Goal: Navigation & Orientation: Find specific page/section

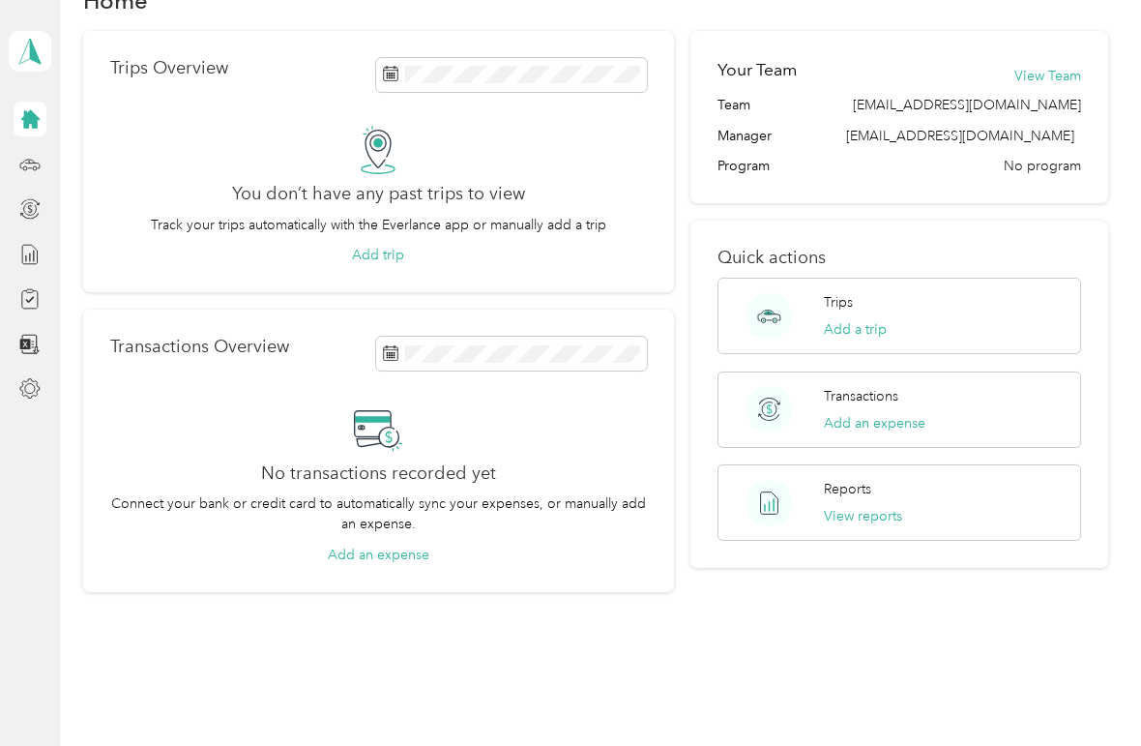
scroll to position [52, 0]
click at [92, 382] on div "Settings" at bounding box center [85, 389] width 75 height 47
click at [101, 403] on div "Settings" at bounding box center [85, 389] width 75 height 47
click at [38, 391] on icon at bounding box center [29, 388] width 21 height 21
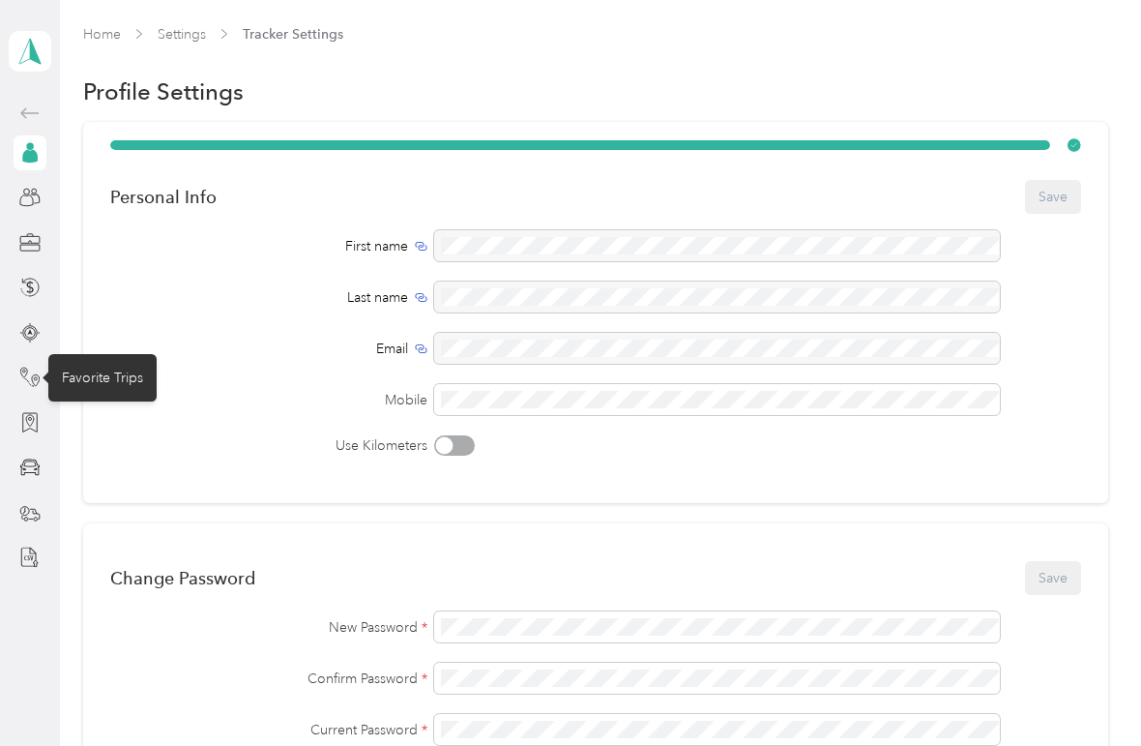
click at [103, 373] on div "Favorite Trips" at bounding box center [102, 377] width 108 height 47
click at [113, 379] on div "Favorite Trips" at bounding box center [102, 377] width 108 height 47
click at [112, 381] on div "Favorite Trips" at bounding box center [102, 377] width 108 height 47
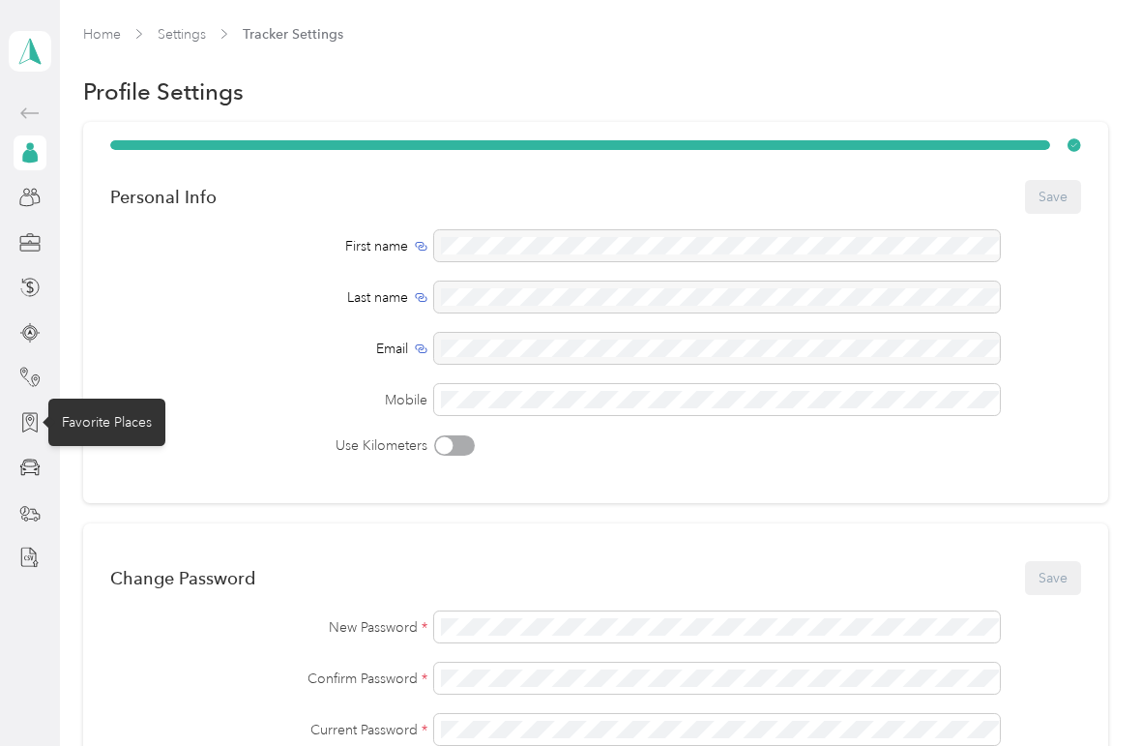
click at [111, 426] on div "Favorite Places" at bounding box center [106, 422] width 117 height 47
click at [100, 430] on div "Favorite Places" at bounding box center [106, 422] width 117 height 47
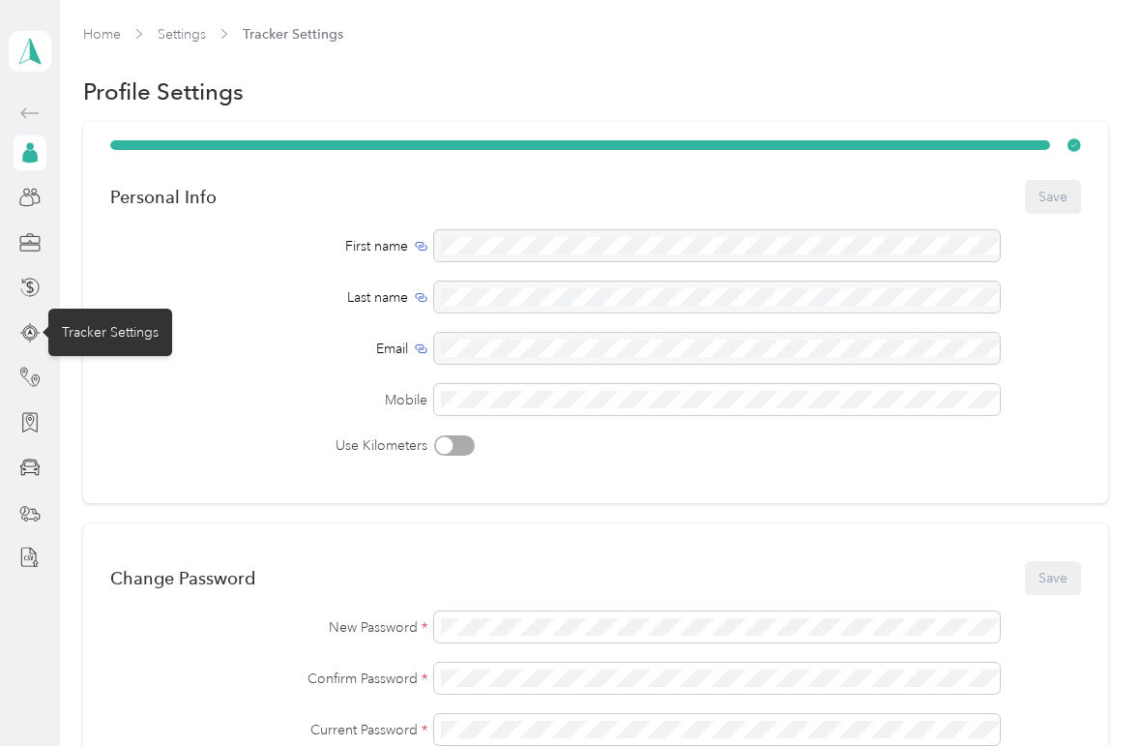
click at [124, 342] on div "Tracker Settings" at bounding box center [110, 332] width 124 height 47
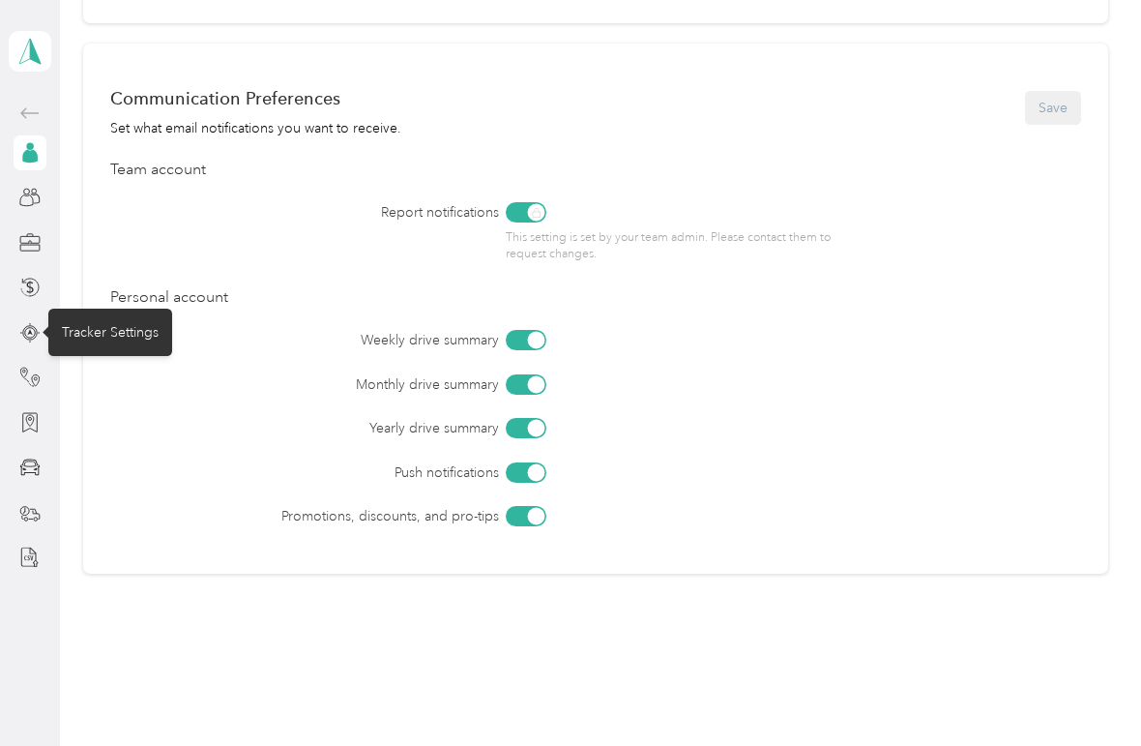
scroll to position [767, 0]
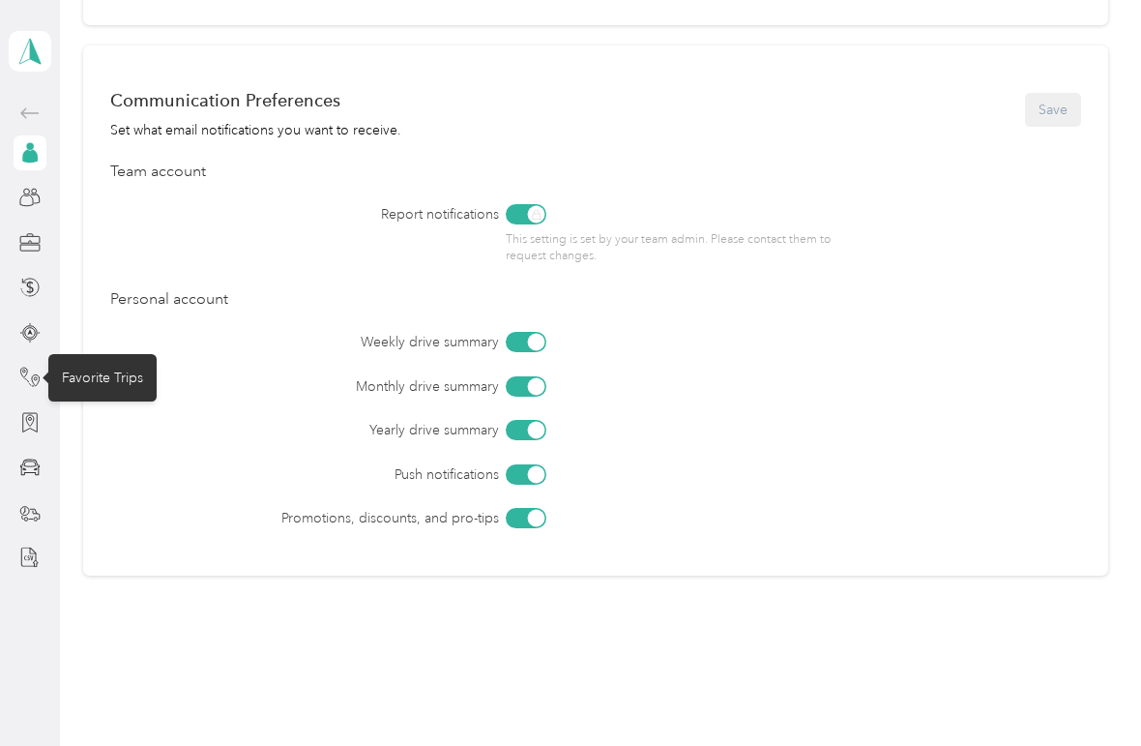
click at [116, 394] on div "Favorite Trips" at bounding box center [102, 377] width 108 height 47
click at [120, 373] on div "Favorite Trips" at bounding box center [102, 377] width 108 height 47
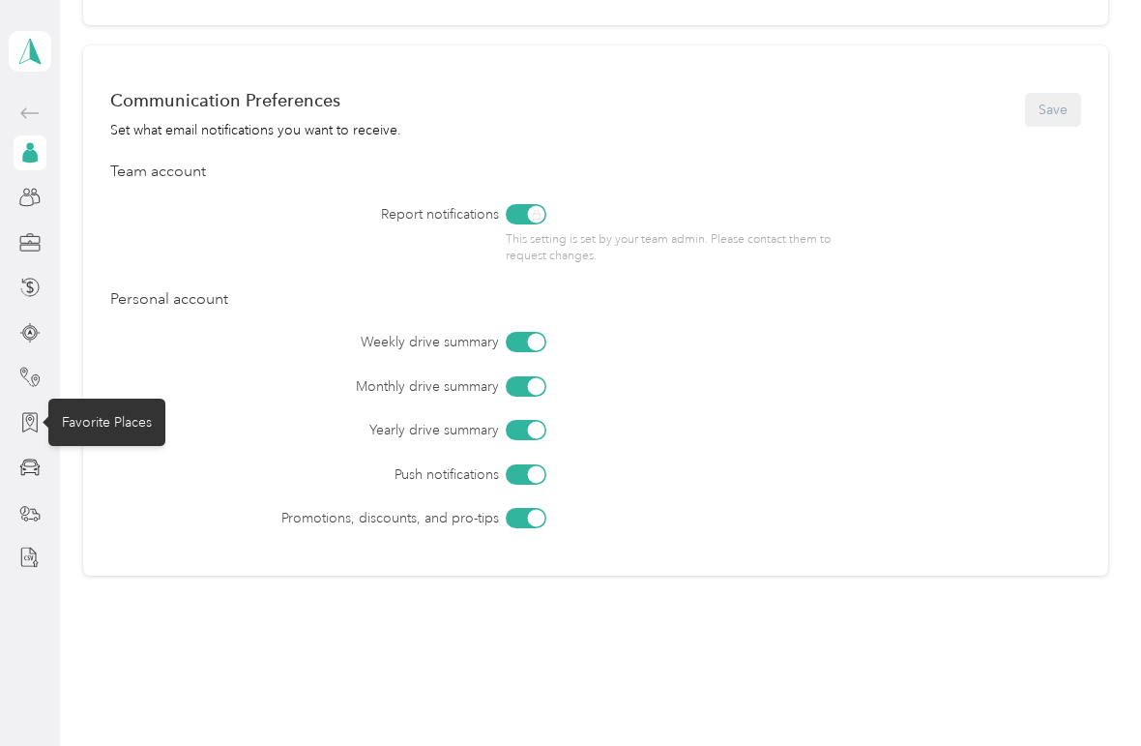
click at [117, 429] on div "Favorite Places" at bounding box center [106, 422] width 117 height 47
click at [120, 426] on div "Favorite Places" at bounding box center [106, 422] width 117 height 47
click at [40, 471] on icon at bounding box center [29, 467] width 21 height 21
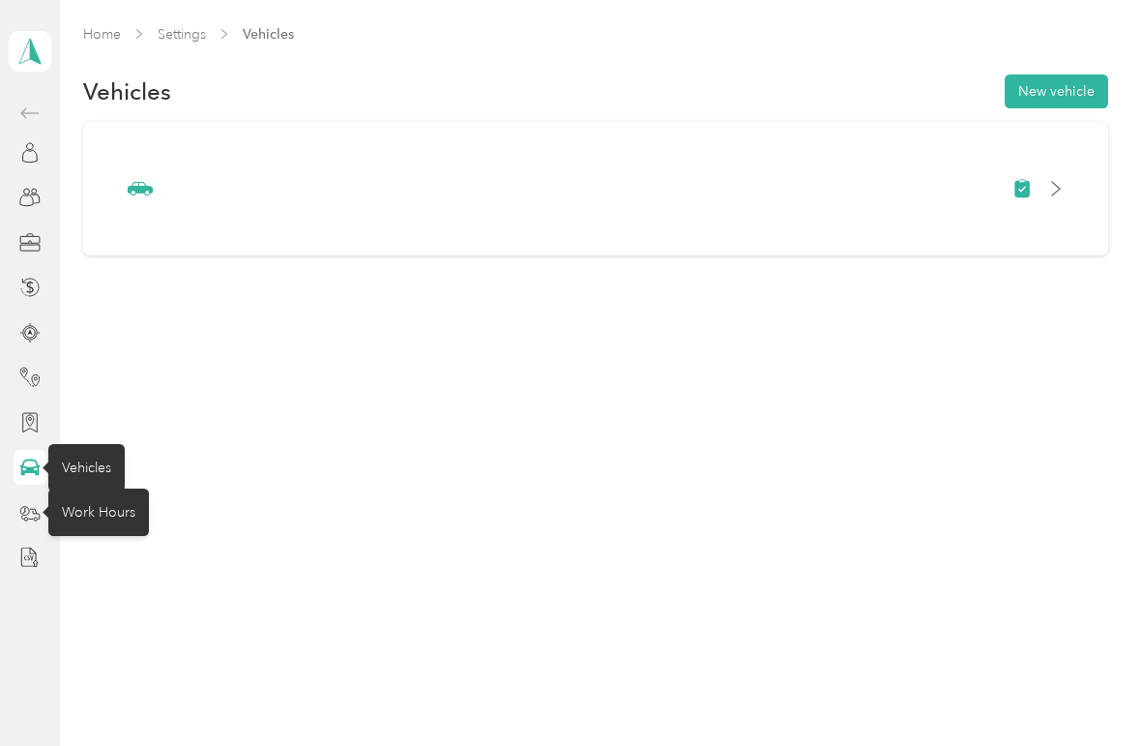
click at [103, 528] on div "Work Hours" at bounding box center [98, 511] width 101 height 47
click at [39, 575] on aside "Thomasina Savage Personal dashboard" at bounding box center [30, 373] width 60 height 746
